Goal: Book appointment/travel/reservation

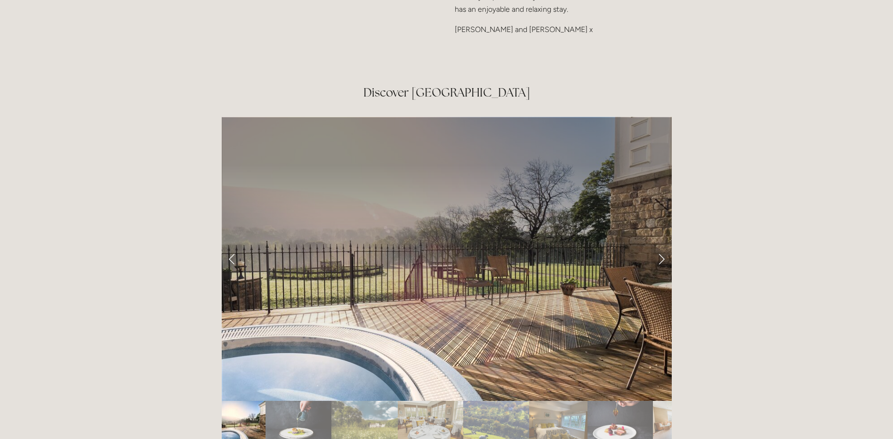
scroll to position [1575, 0]
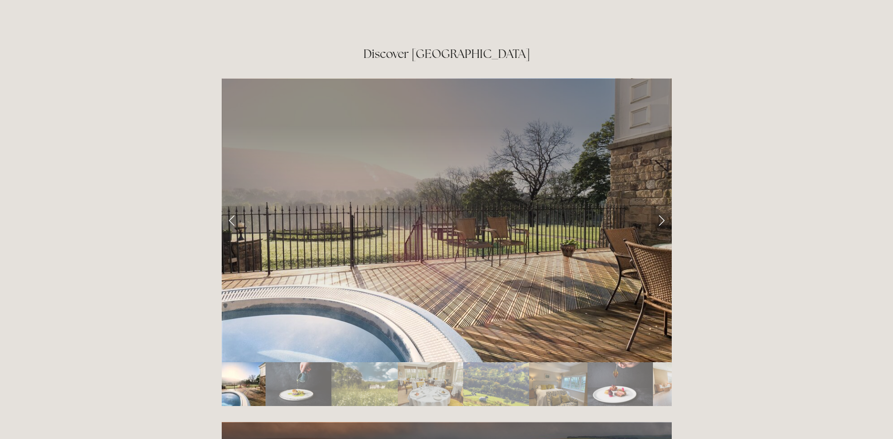
click at [662, 206] on link "Next Slide" at bounding box center [661, 220] width 21 height 28
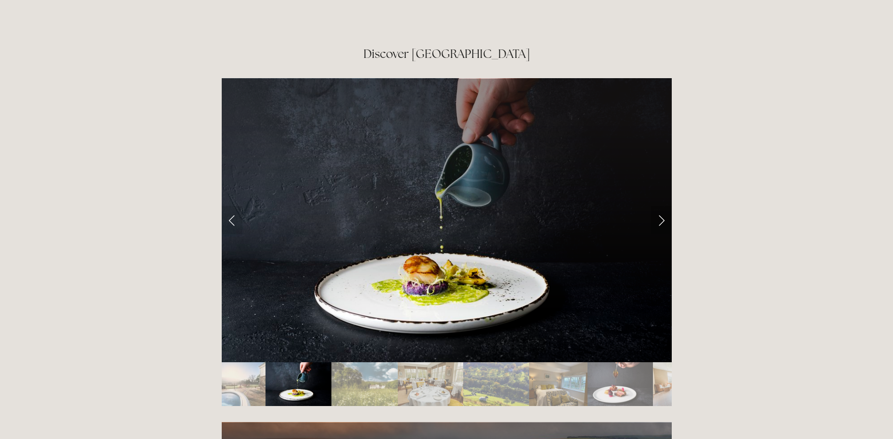
click at [662, 206] on link "Next Slide" at bounding box center [661, 220] width 21 height 28
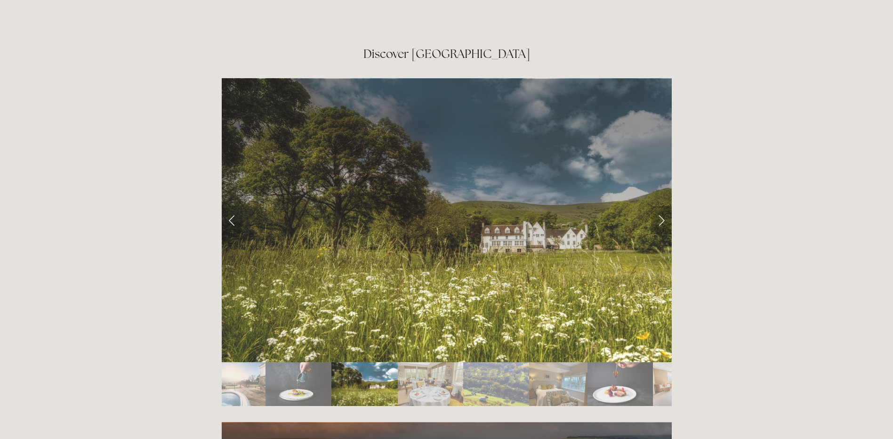
click at [662, 206] on link "Next Slide" at bounding box center [661, 220] width 21 height 28
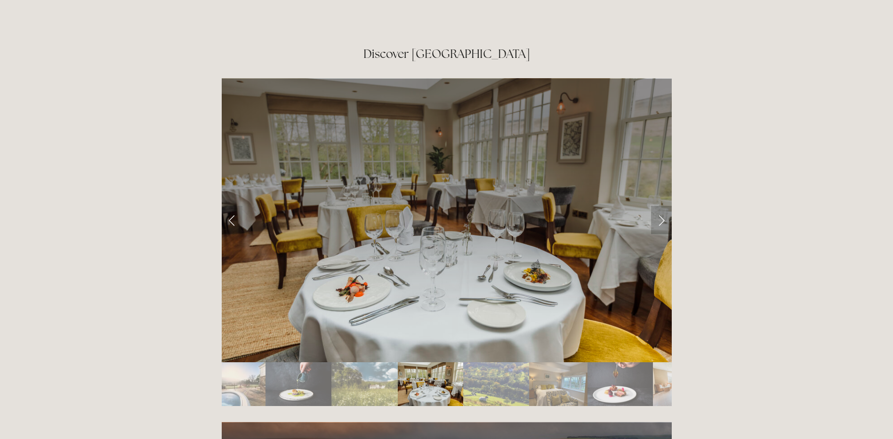
click at [662, 206] on link "Next Slide" at bounding box center [661, 220] width 21 height 28
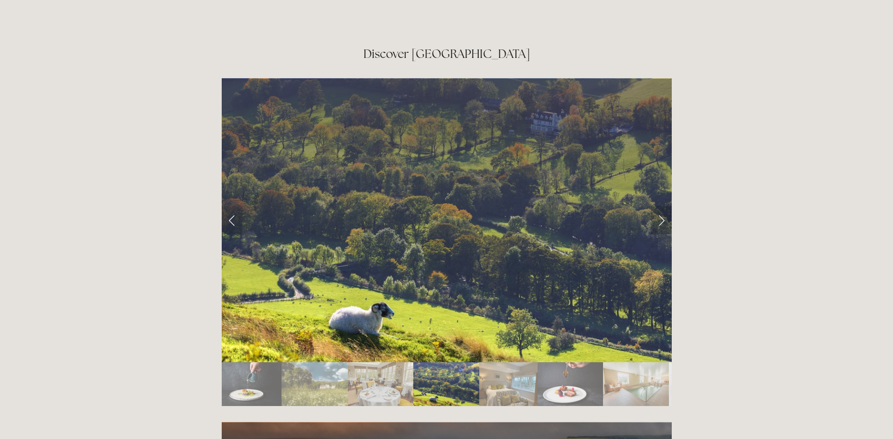
click at [661, 206] on link "Next Slide" at bounding box center [661, 220] width 21 height 28
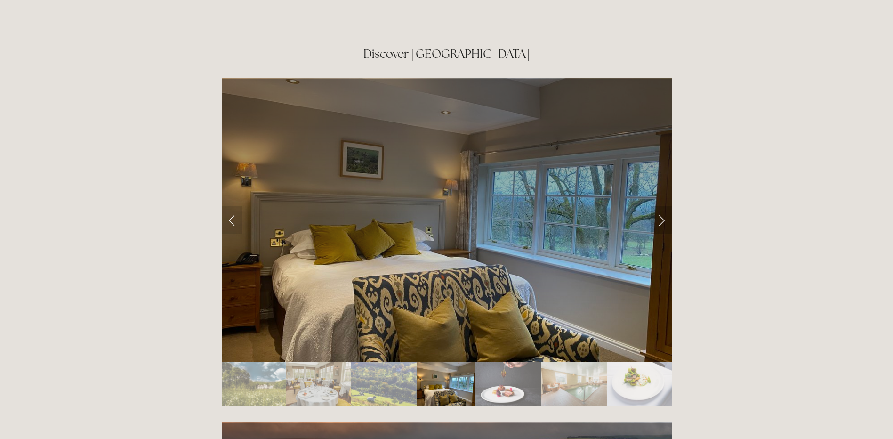
click at [661, 206] on link "Next Slide" at bounding box center [661, 220] width 21 height 28
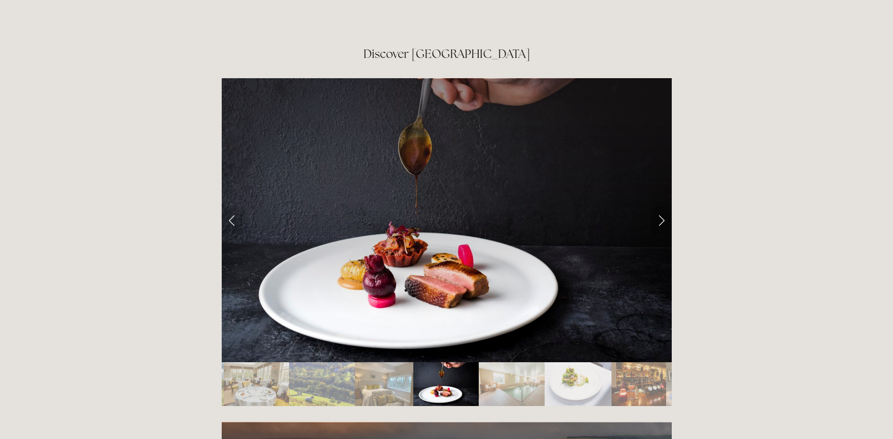
click at [661, 206] on link "Next Slide" at bounding box center [661, 220] width 21 height 28
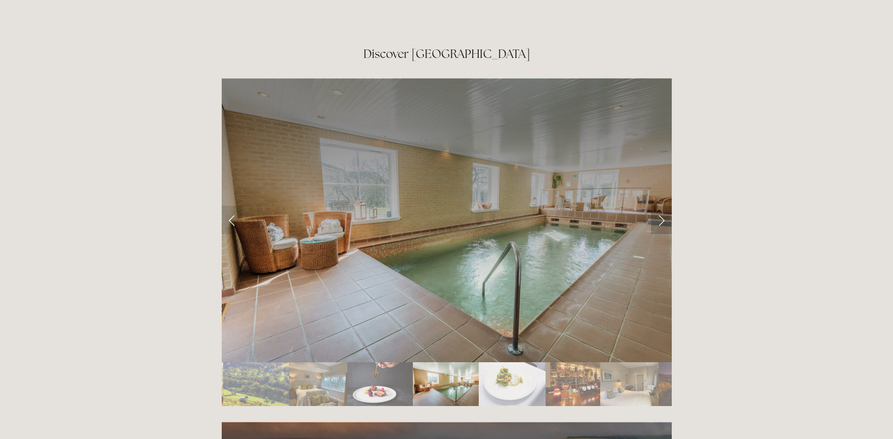
click at [661, 206] on link "Next Slide" at bounding box center [661, 220] width 21 height 28
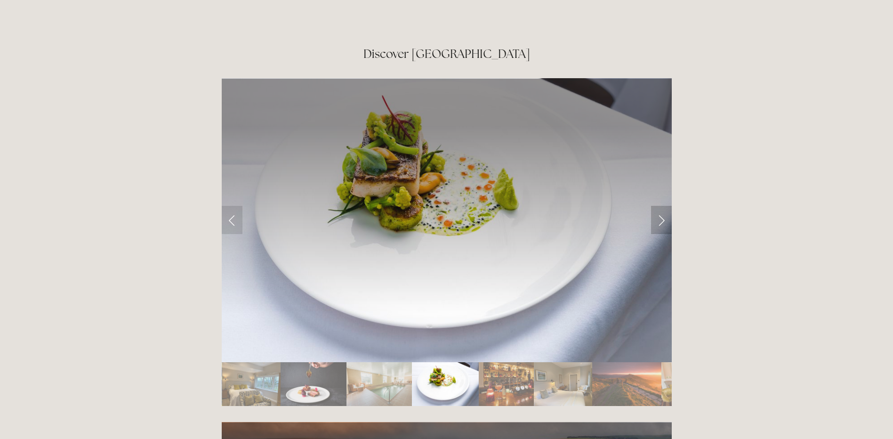
click at [661, 206] on link "Next Slide" at bounding box center [661, 220] width 21 height 28
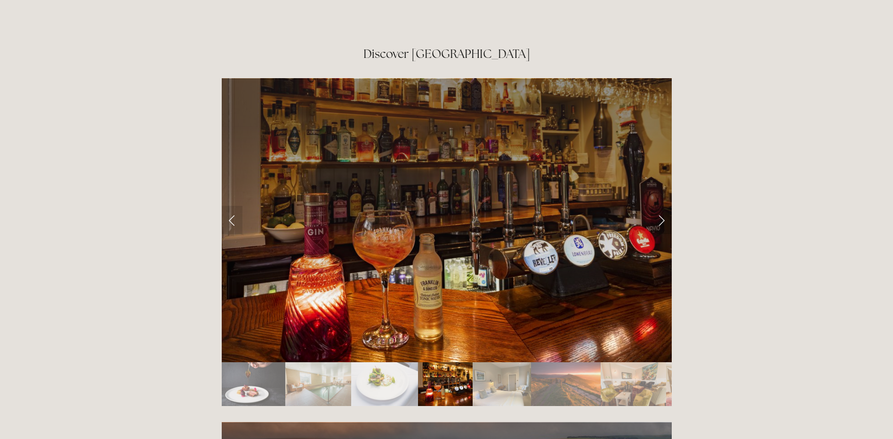
click at [661, 206] on link "Next Slide" at bounding box center [661, 220] width 21 height 28
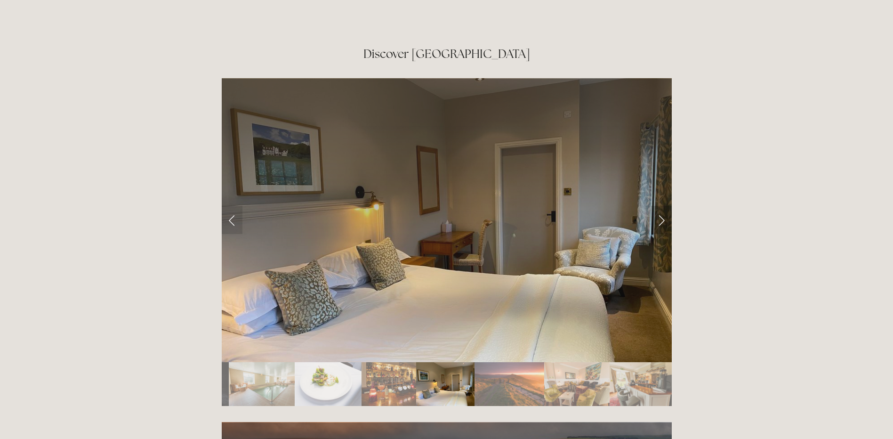
click at [661, 206] on link "Next Slide" at bounding box center [661, 220] width 21 height 28
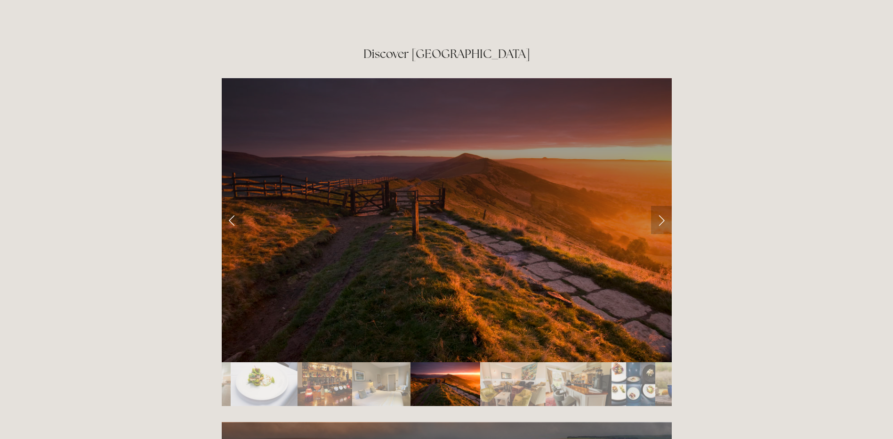
click at [661, 206] on link "Next Slide" at bounding box center [661, 220] width 21 height 28
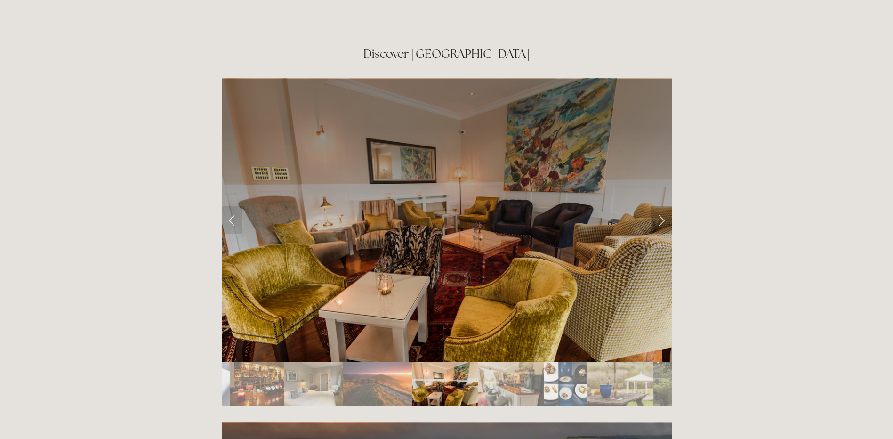
click at [661, 206] on link "Next Slide" at bounding box center [661, 220] width 21 height 28
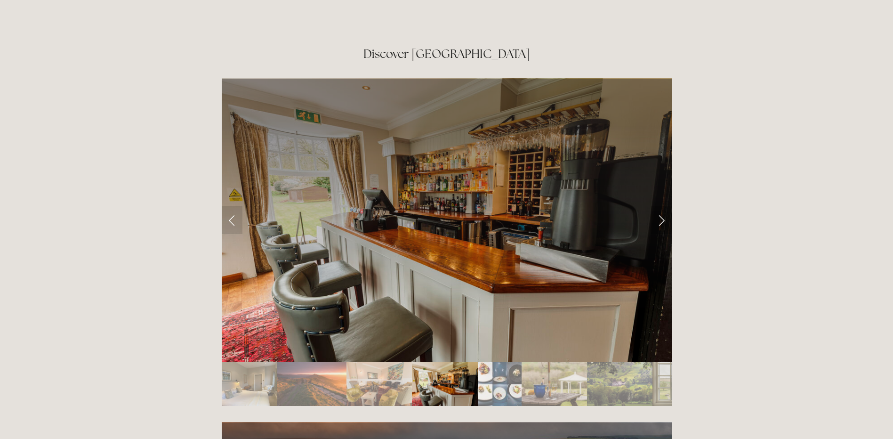
click at [661, 206] on link "Next Slide" at bounding box center [661, 220] width 21 height 28
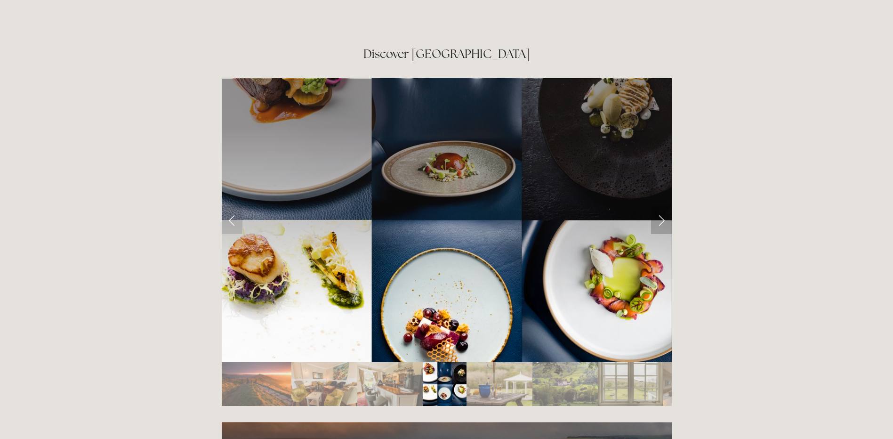
click at [661, 206] on link "Next Slide" at bounding box center [661, 220] width 21 height 28
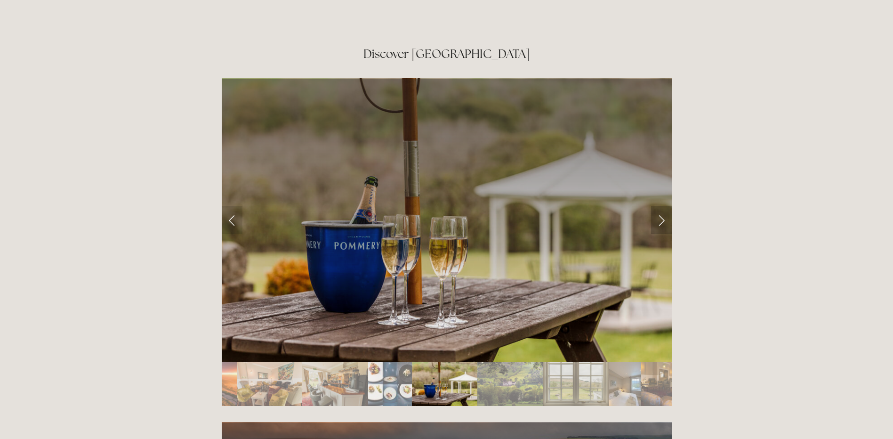
click at [661, 206] on link "Next Slide" at bounding box center [661, 220] width 21 height 28
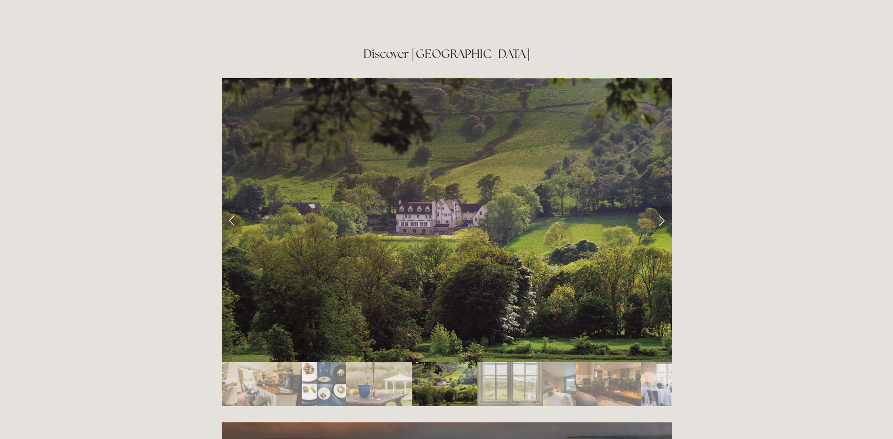
click at [658, 206] on link "Next Slide" at bounding box center [661, 220] width 21 height 28
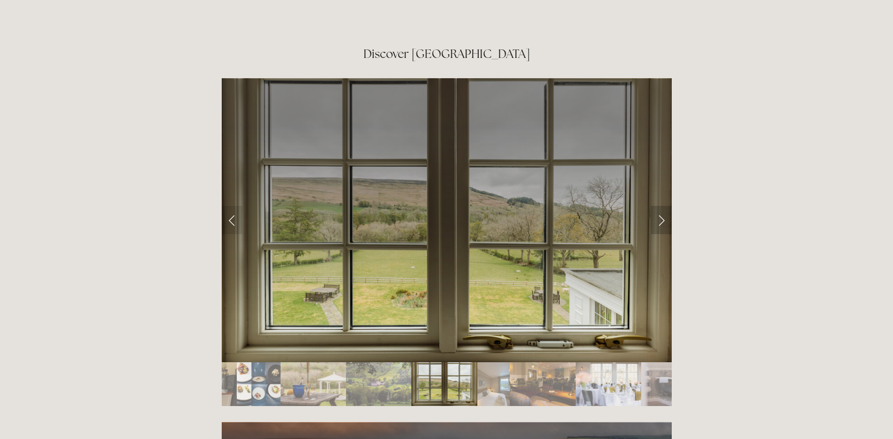
click at [658, 206] on link "Next Slide" at bounding box center [661, 220] width 21 height 28
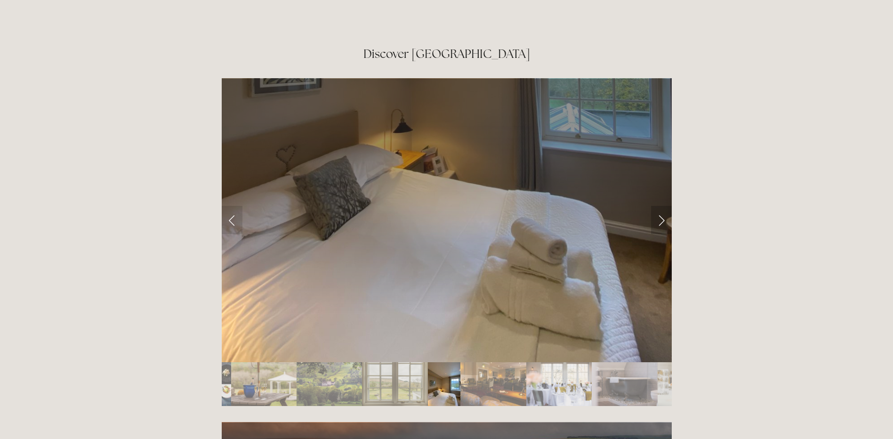
click at [658, 206] on link "Next Slide" at bounding box center [661, 220] width 21 height 28
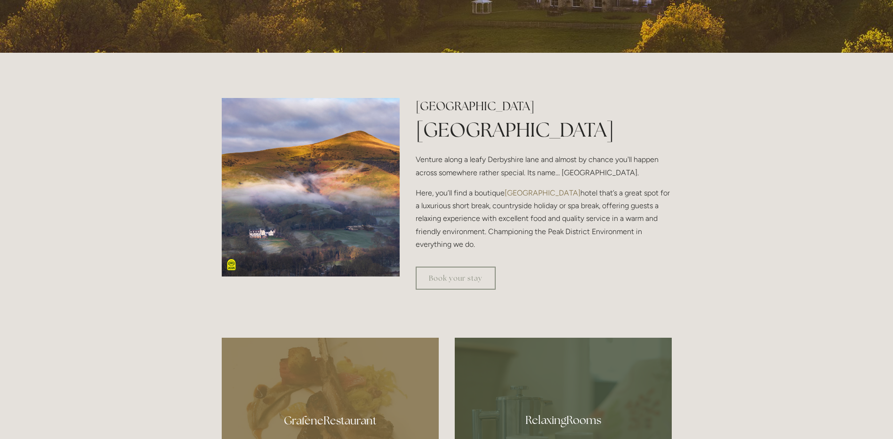
scroll to position [304, 0]
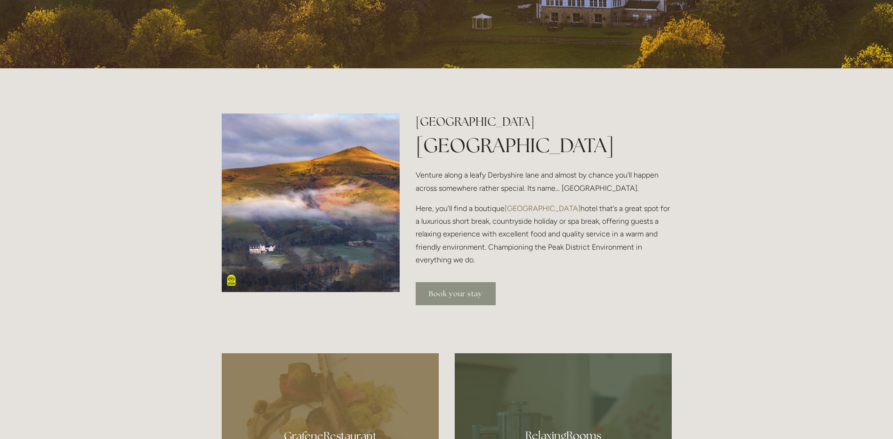
click at [470, 291] on link "Book your stay" at bounding box center [456, 293] width 80 height 23
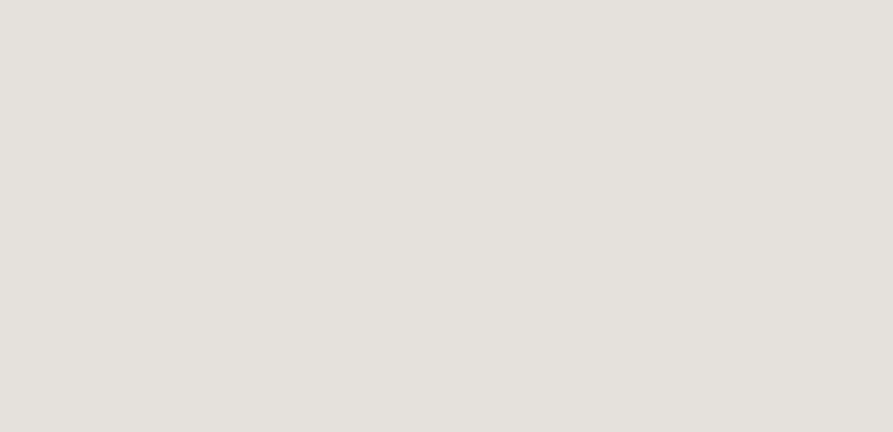
scroll to position [2165, 0]
